Goal: Task Accomplishment & Management: Use online tool/utility

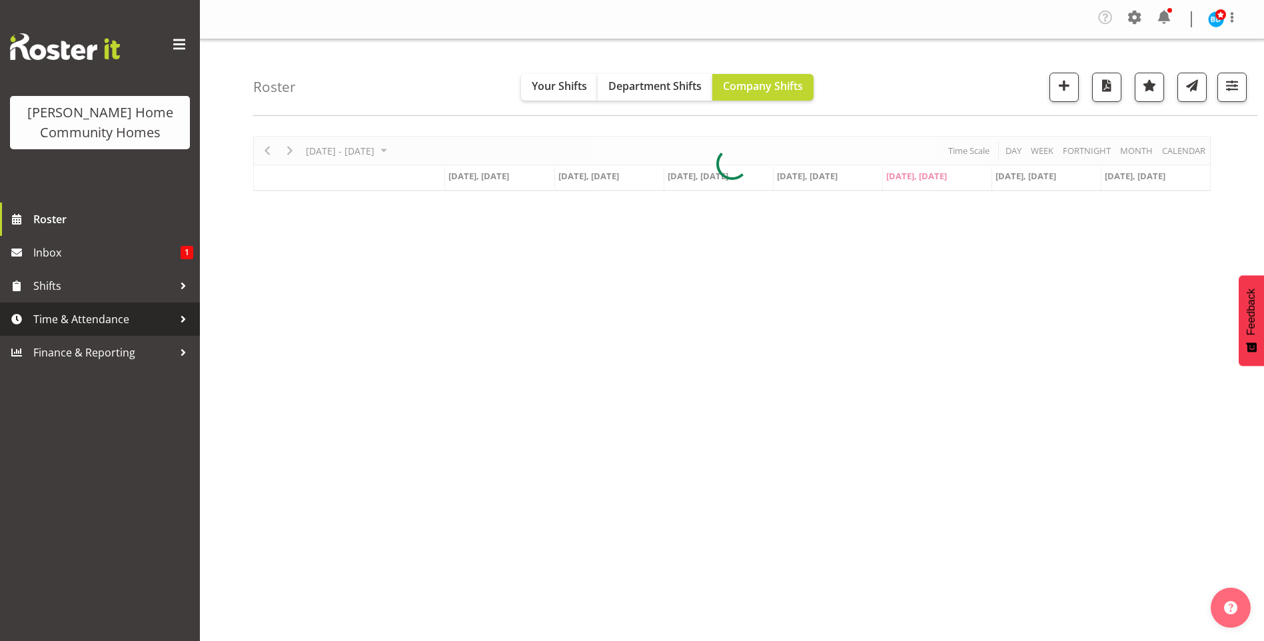
click at [96, 322] on span "Time & Attendance" at bounding box center [103, 319] width 140 height 20
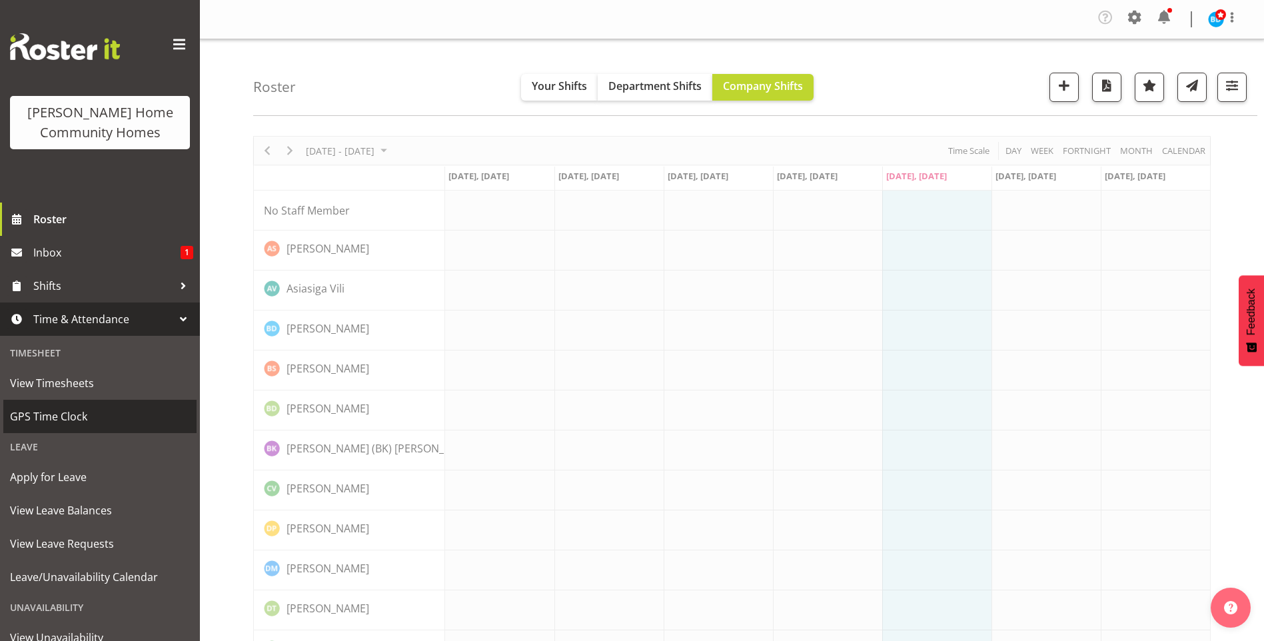
click at [60, 419] on span "GPS Time Clock" at bounding box center [100, 417] width 180 height 20
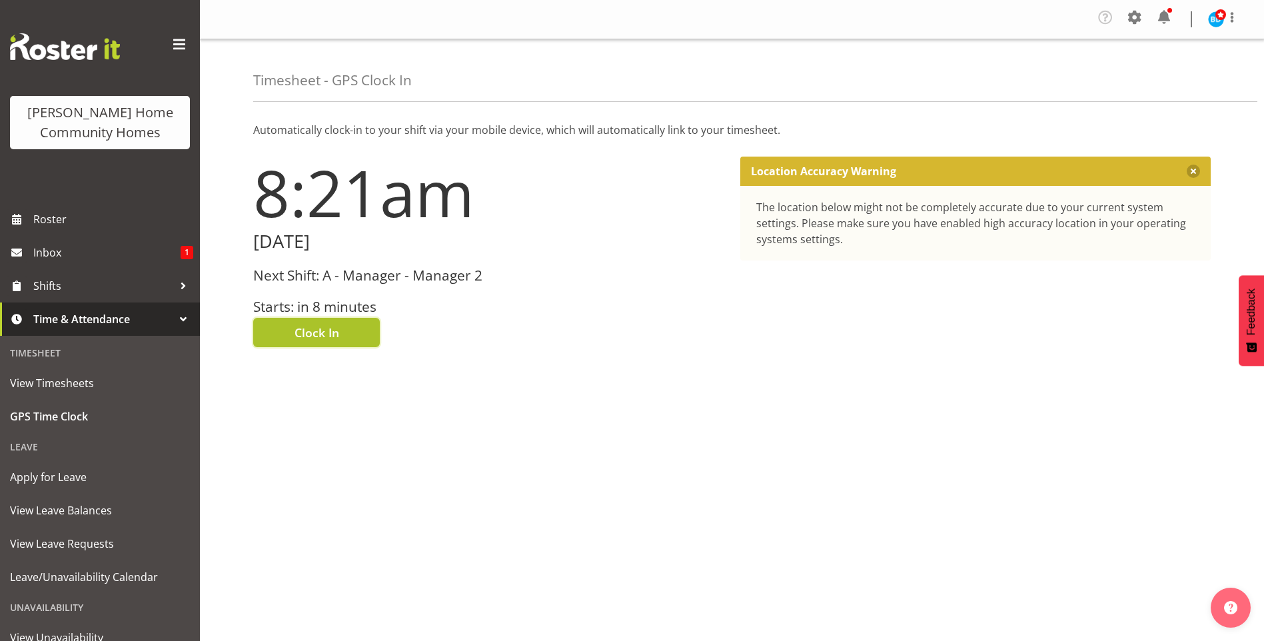
click at [317, 333] on span "Clock In" at bounding box center [317, 332] width 45 height 17
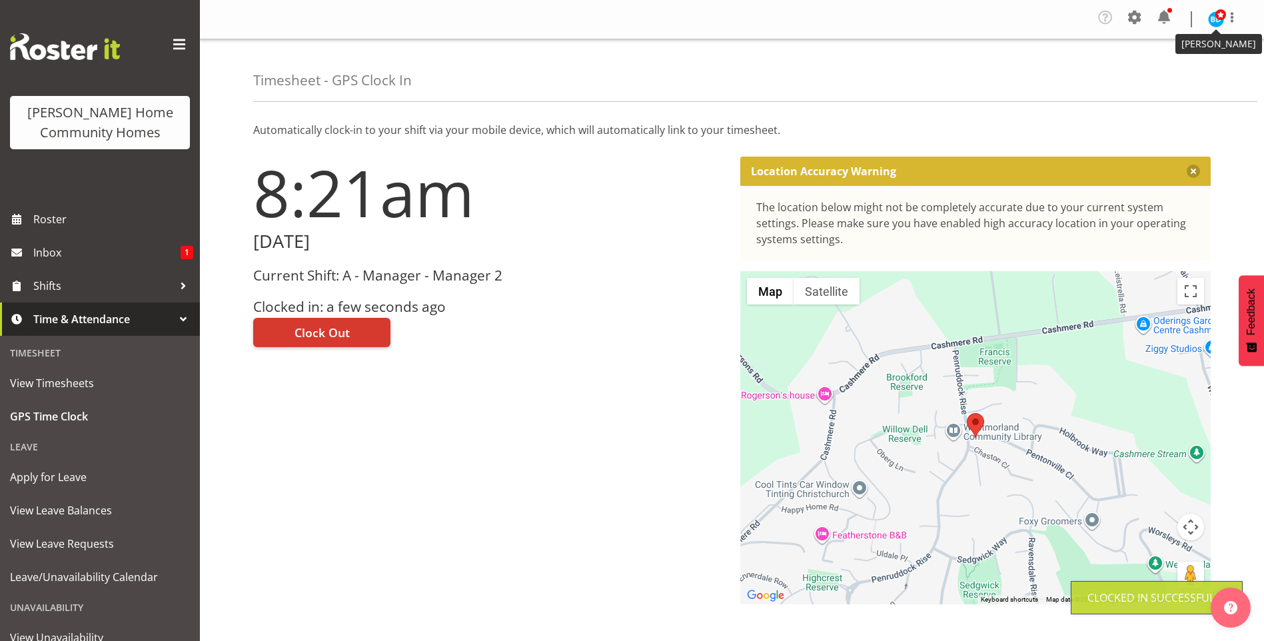
click at [1216, 21] on img at bounding box center [1216, 19] width 16 height 16
click at [1134, 74] on link "Log Out" at bounding box center [1176, 73] width 128 height 24
